Goal: Communication & Community: Share content

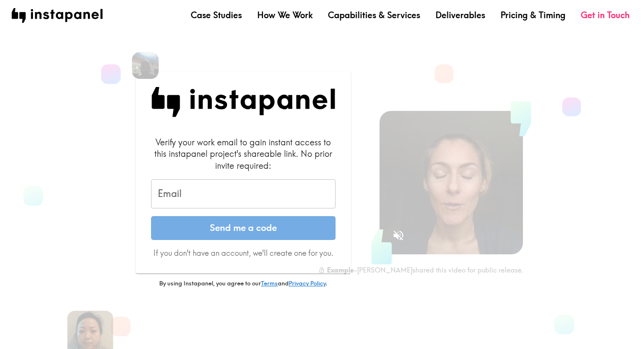
click at [271, 193] on input "Email" at bounding box center [243, 194] width 184 height 30
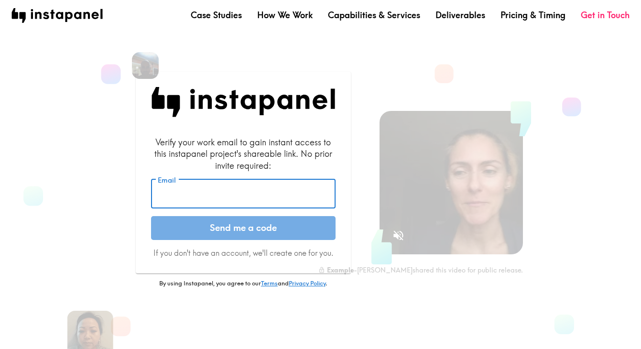
type input "[PERSON_NAME][EMAIL_ADDRESS][DOMAIN_NAME]"
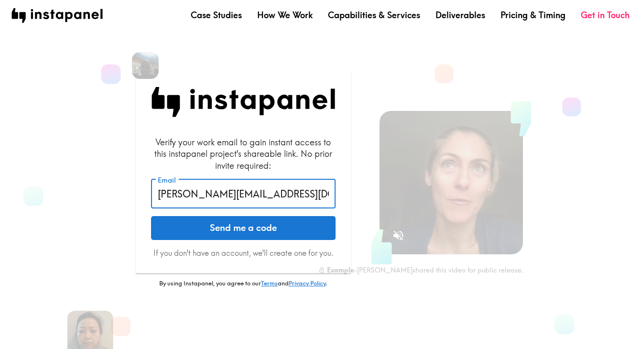
click at [258, 235] on button "Send me a code" at bounding box center [243, 228] width 184 height 24
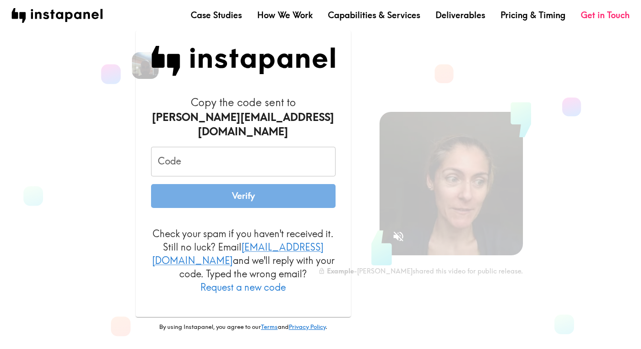
click at [253, 162] on input "Code" at bounding box center [243, 162] width 184 height 30
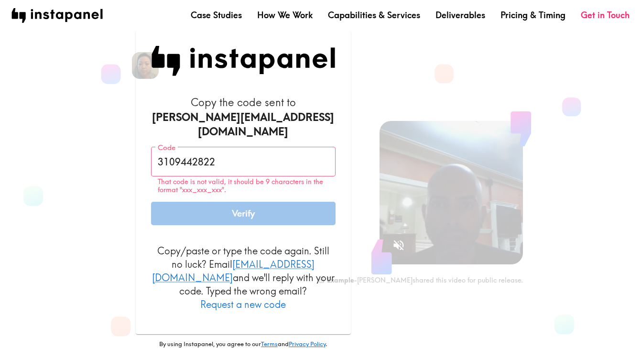
click at [239, 202] on button "Verify" at bounding box center [243, 214] width 184 height 24
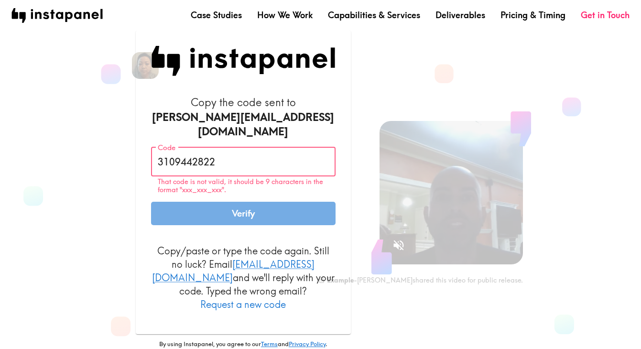
click at [177, 150] on input "3109442822" at bounding box center [243, 162] width 184 height 30
click at [175, 150] on input "3109442822" at bounding box center [243, 162] width 184 height 30
click at [194, 153] on input "310-9442822" at bounding box center [243, 162] width 184 height 30
click at [151, 202] on button "Verify" at bounding box center [243, 214] width 184 height 24
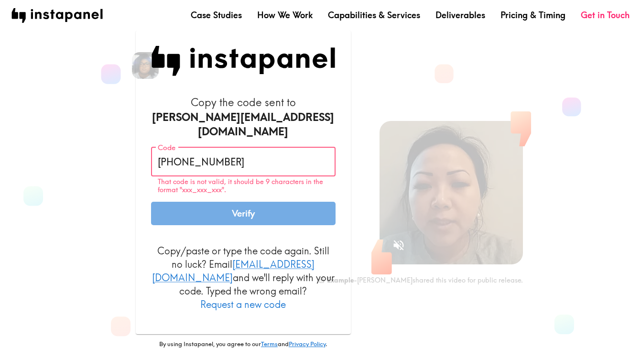
click at [209, 153] on input "[PHONE_NUMBER]" at bounding box center [243, 162] width 184 height 30
paste input "DpH_uUH_547"
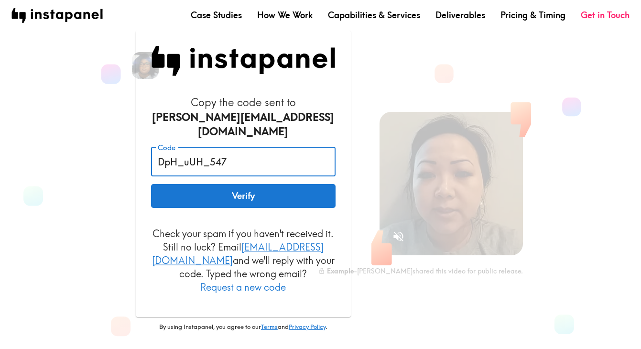
type input "DpH_uUH_547"
click at [202, 189] on button "Verify" at bounding box center [243, 196] width 184 height 24
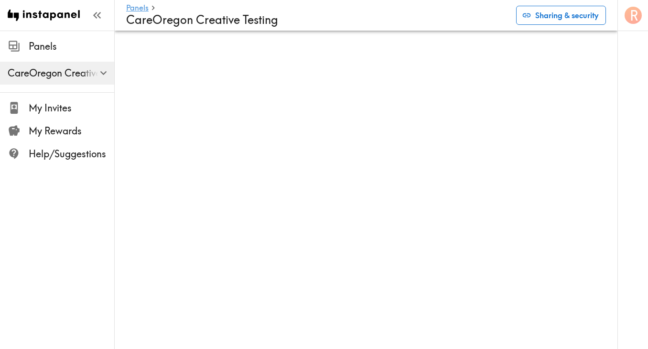
click at [545, 20] on button "Sharing & security" at bounding box center [561, 15] width 90 height 19
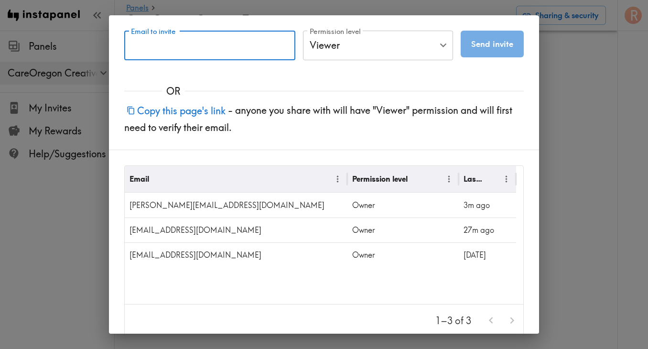
click at [255, 38] on input "Email to invite" at bounding box center [209, 46] width 171 height 30
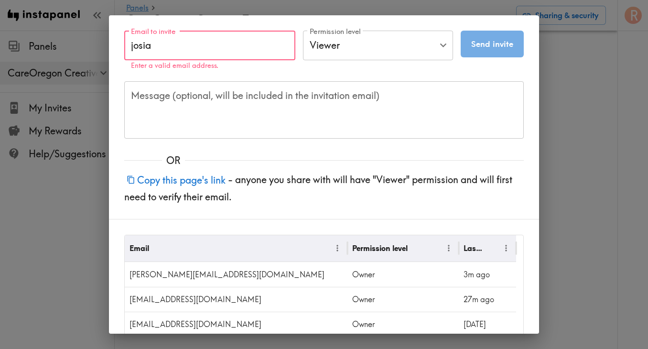
click at [241, 56] on input "josia" at bounding box center [209, 46] width 171 height 30
paste input "[EMAIL_ADDRESS][DOMAIN_NAME]"
type input "[EMAIL_ADDRESS][DOMAIN_NAME]"
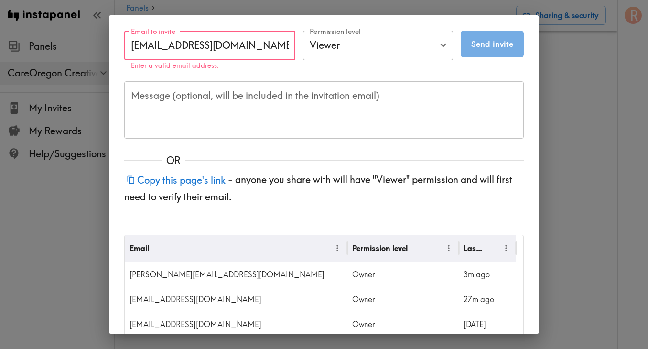
click at [347, 59] on body "Instapanel - Panels - CareOregon Creative Testing Panels CareOregon Creative Te…" at bounding box center [324, 46] width 648 height 31
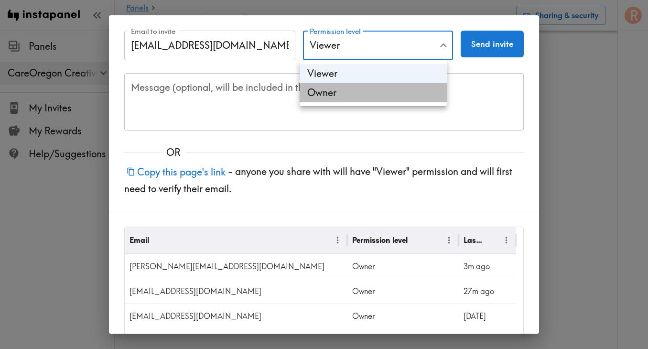
click at [346, 90] on li "Owner" at bounding box center [373, 92] width 147 height 19
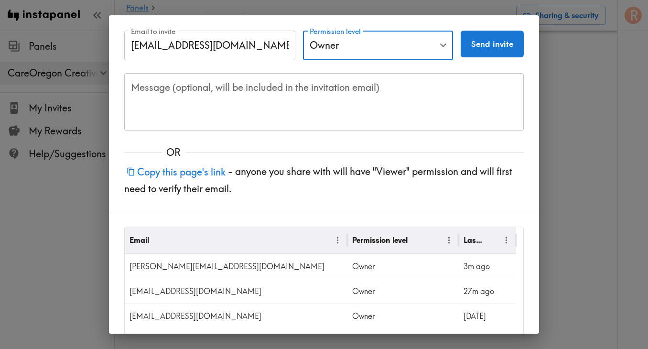
click at [359, 49] on body "Instapanel - Panels - CareOregon Creative Testing Panels CareOregon Creative Te…" at bounding box center [324, 46] width 648 height 31
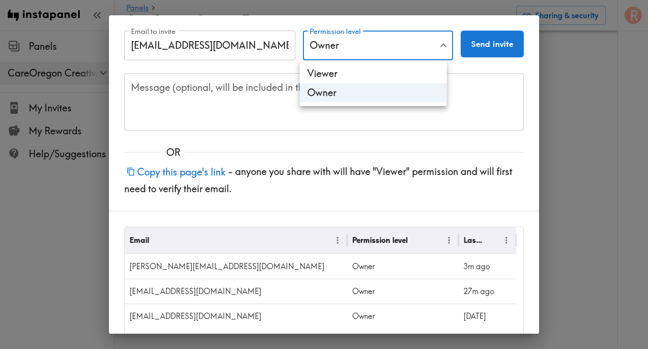
click at [344, 65] on li "Viewer" at bounding box center [373, 73] width 147 height 19
type input "Viewer"
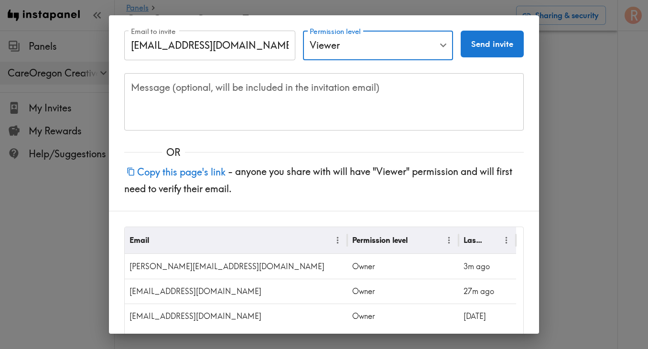
click at [319, 99] on textarea "Message (optional, will be included in the invitation email)" at bounding box center [324, 102] width 386 height 42
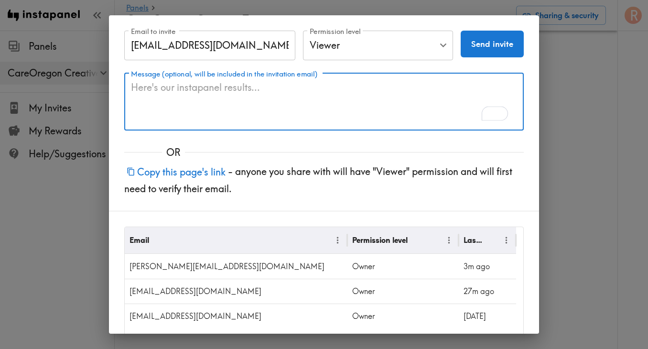
click at [207, 174] on button "Copy this page's link" at bounding box center [176, 172] width 104 height 21
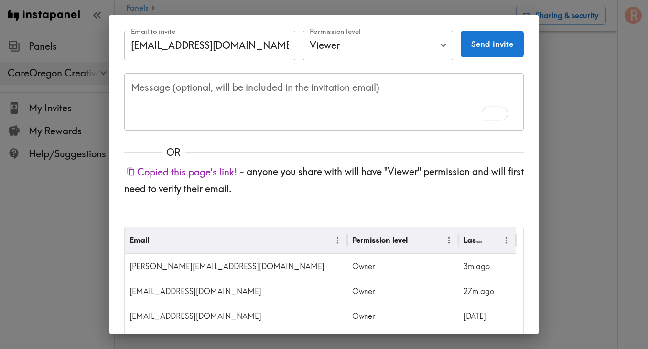
click at [469, 50] on button "Send invite" at bounding box center [492, 44] width 63 height 27
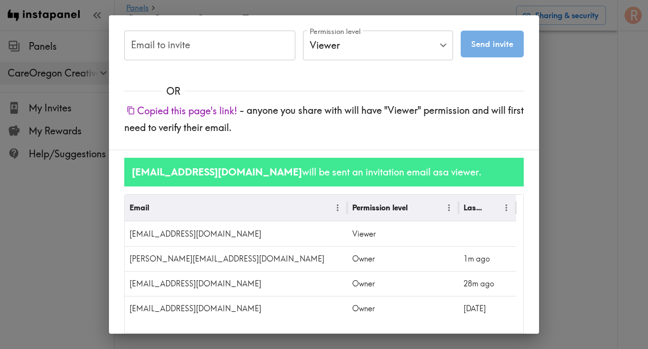
click at [560, 152] on div "Email to invite Email to invite Permission level Viewer Viewer Permission level…" at bounding box center [324, 174] width 648 height 349
